Goal: Navigation & Orientation: Find specific page/section

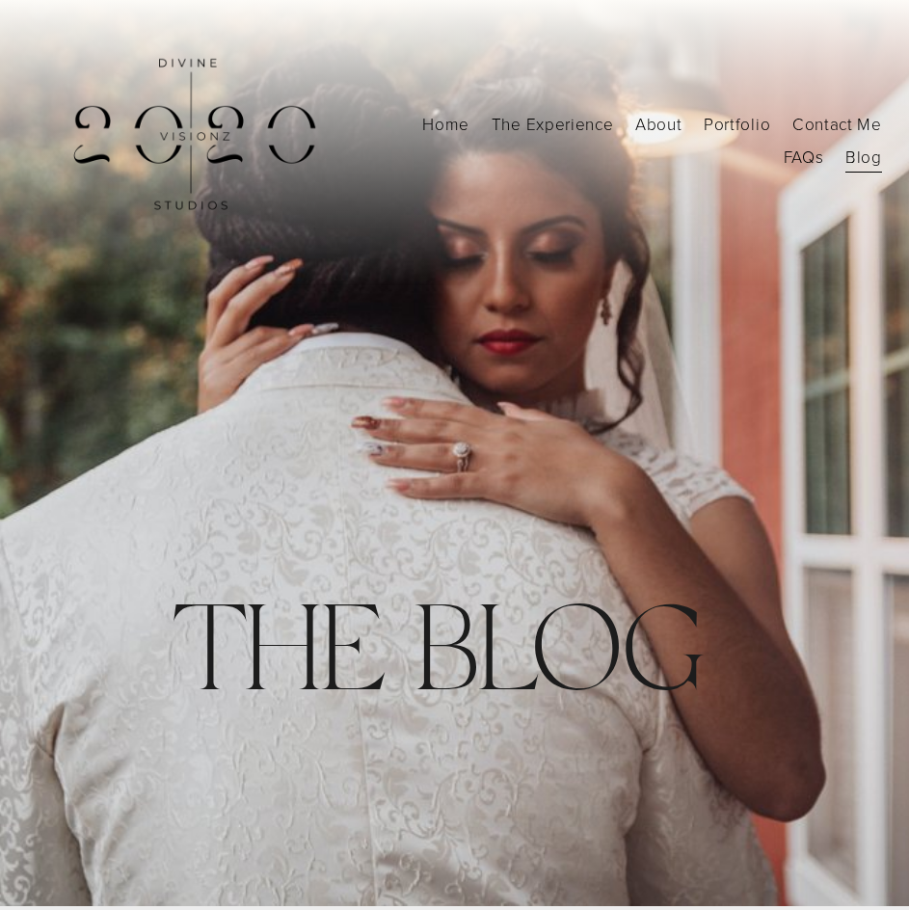
scroll to position [5, 0]
click at [656, 124] on link "About" at bounding box center [658, 123] width 46 height 33
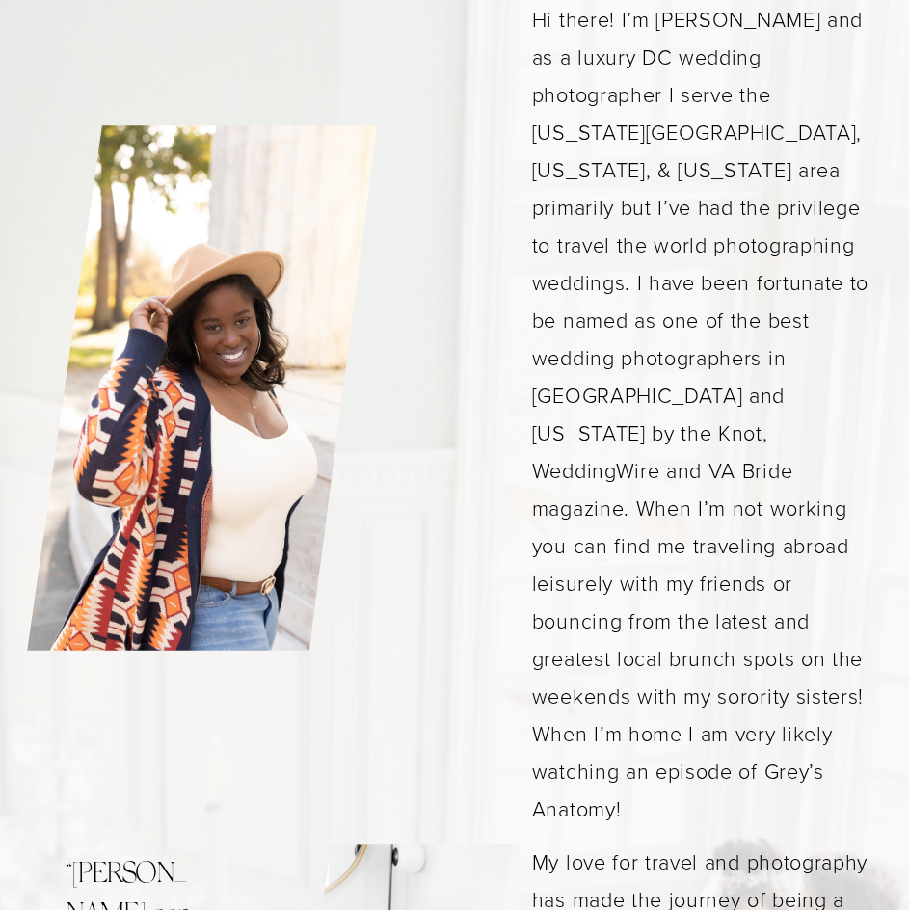
scroll to position [1405, 0]
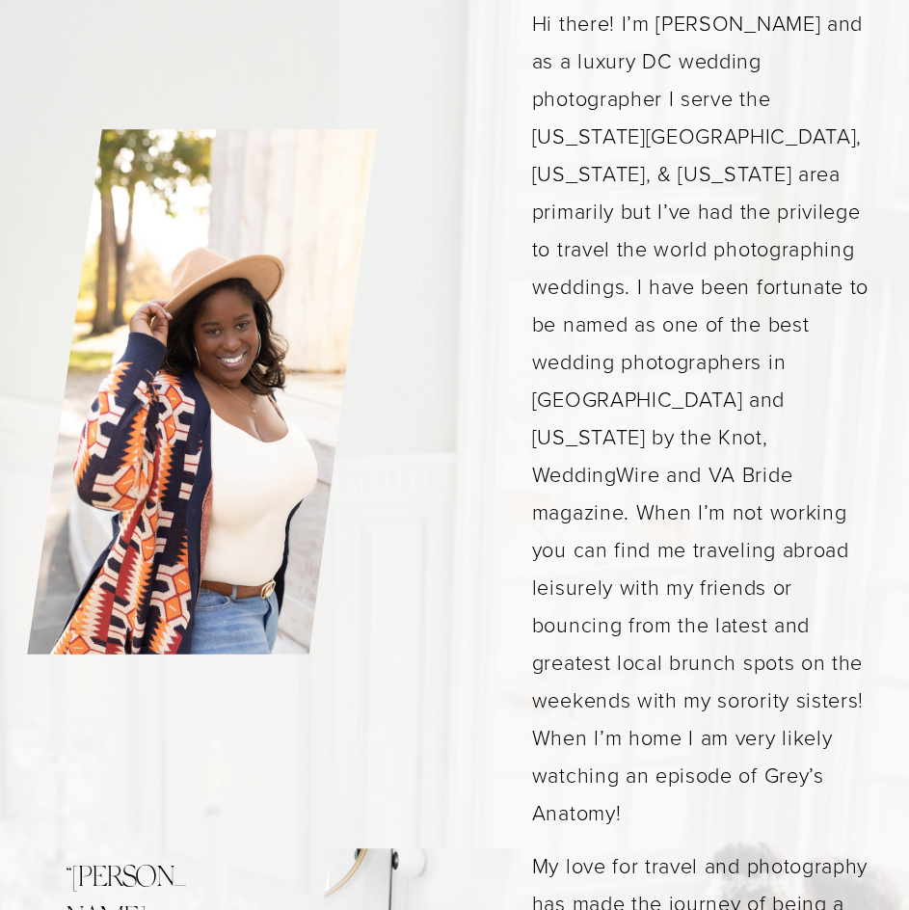
click at [716, 319] on p "Hi there! I’m Khia and as a luxury DC wedding photographer I serve the Washingt…" at bounding box center [707, 418] width 350 height 827
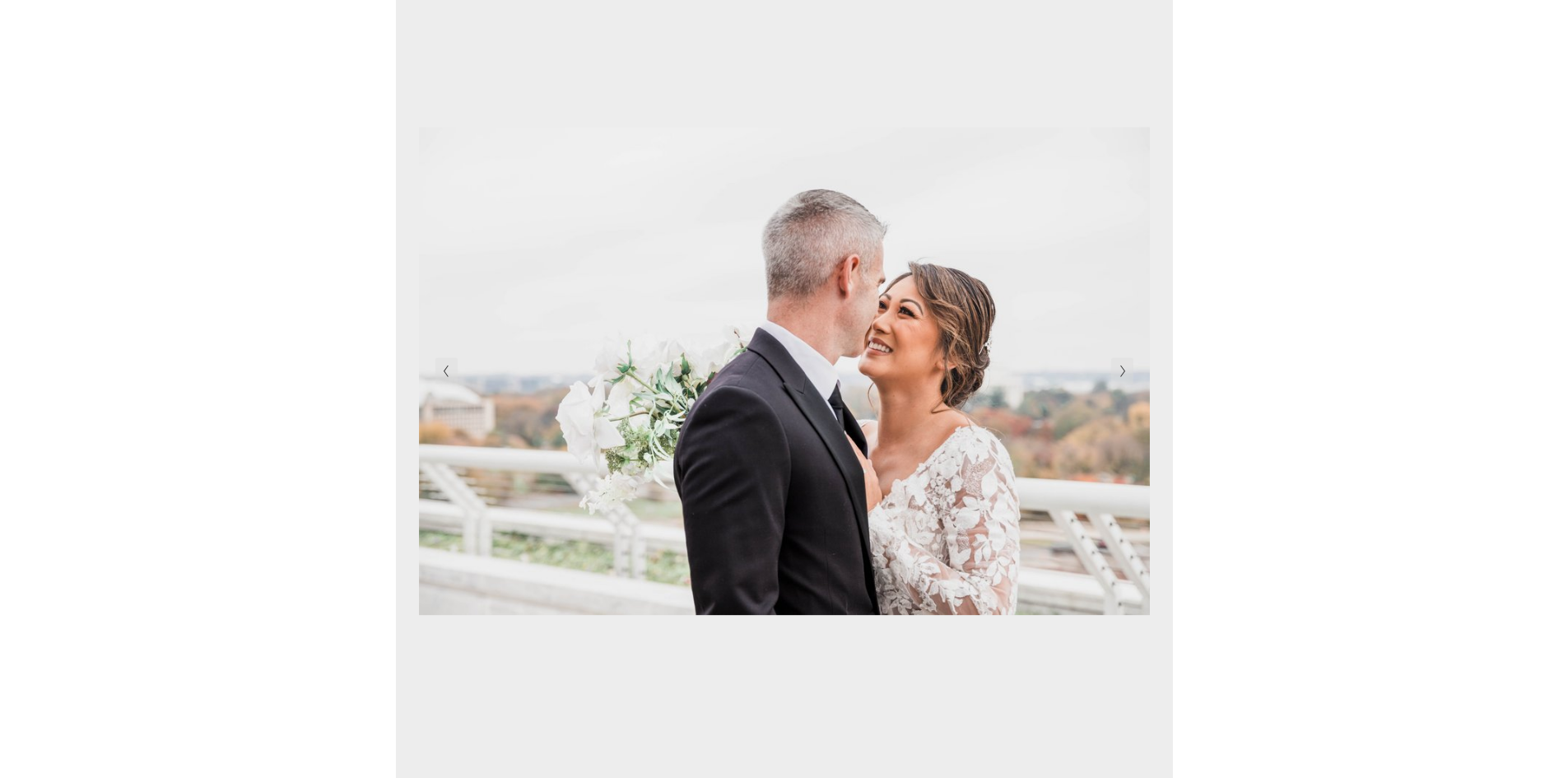
scroll to position [224, 0]
